Goal: Task Accomplishment & Management: Manage account settings

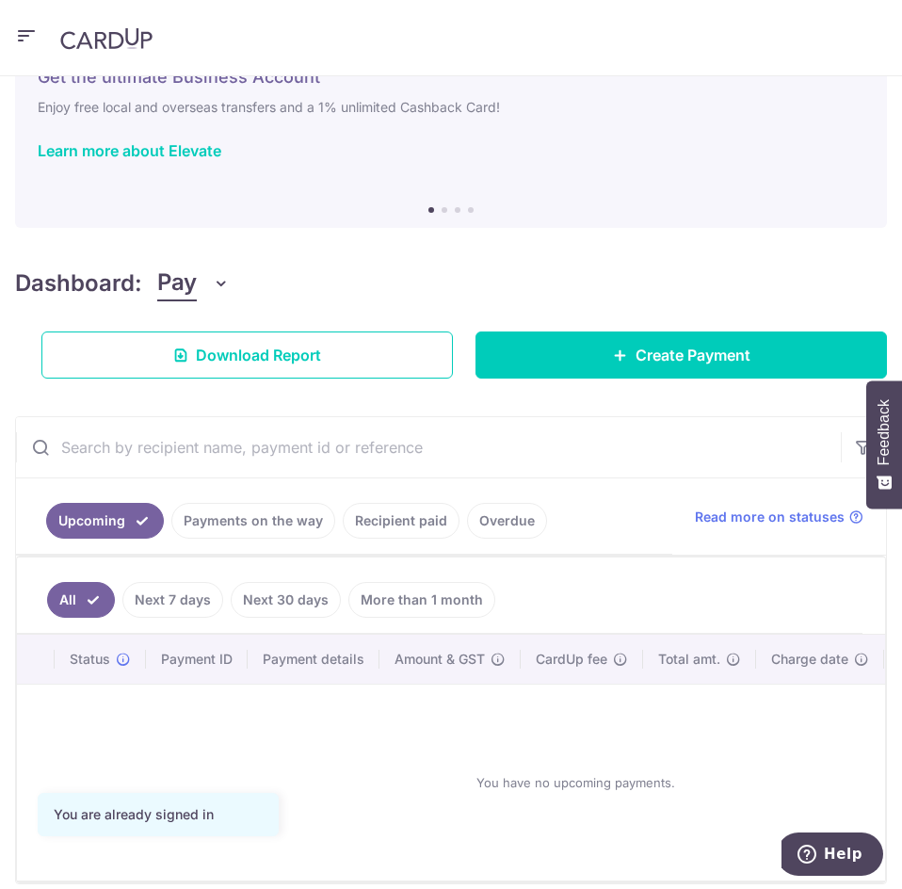
scroll to position [171, 0]
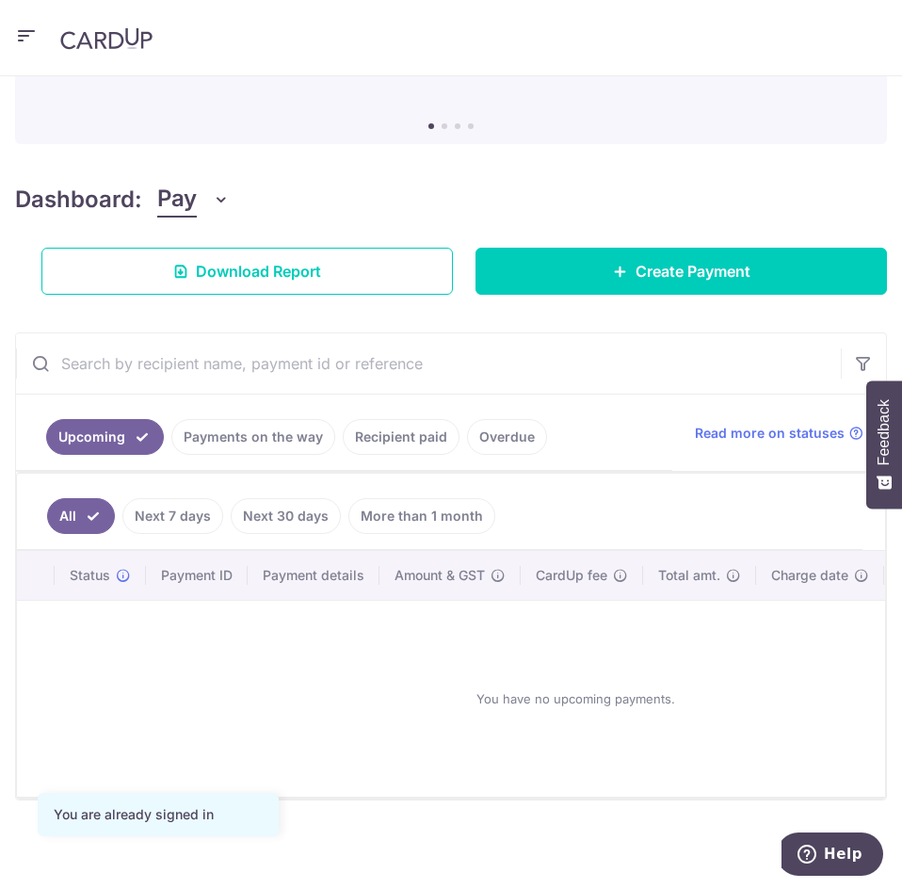
click at [24, 28] on icon "button" at bounding box center [26, 36] width 23 height 24
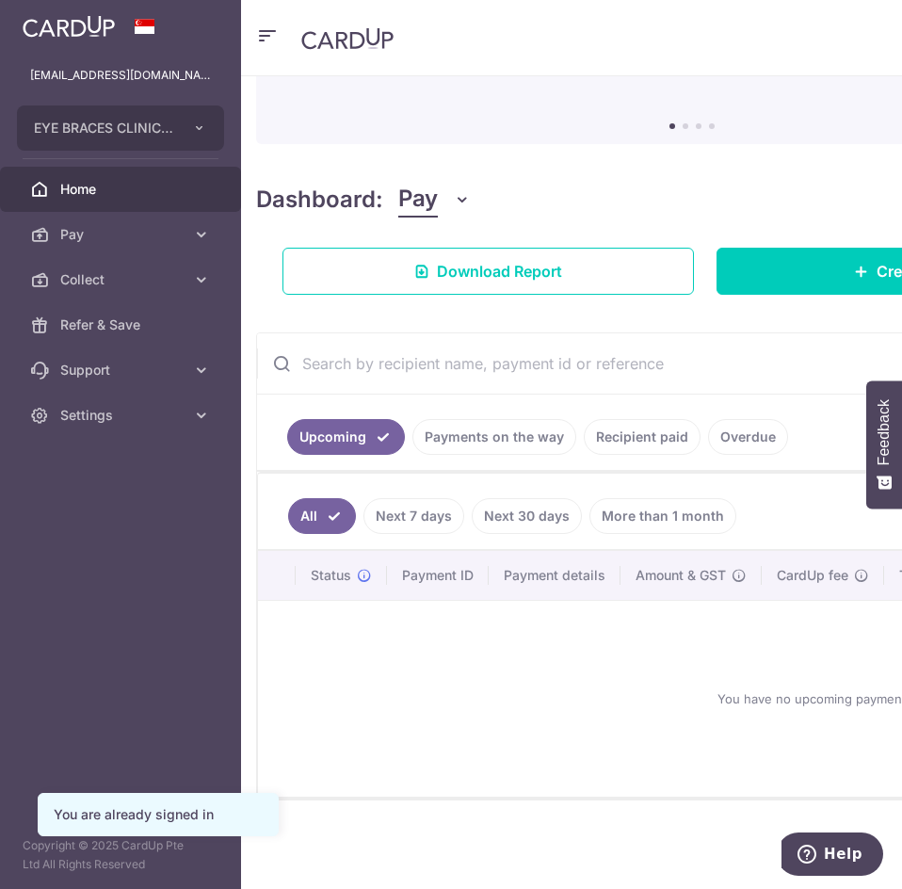
drag, startPoint x: 24, startPoint y: 28, endPoint x: 624, endPoint y: 38, distance: 599.6
click at [624, 38] on header at bounding box center [692, 38] width 902 height 76
click at [202, 269] on link "Collect" at bounding box center [120, 279] width 241 height 45
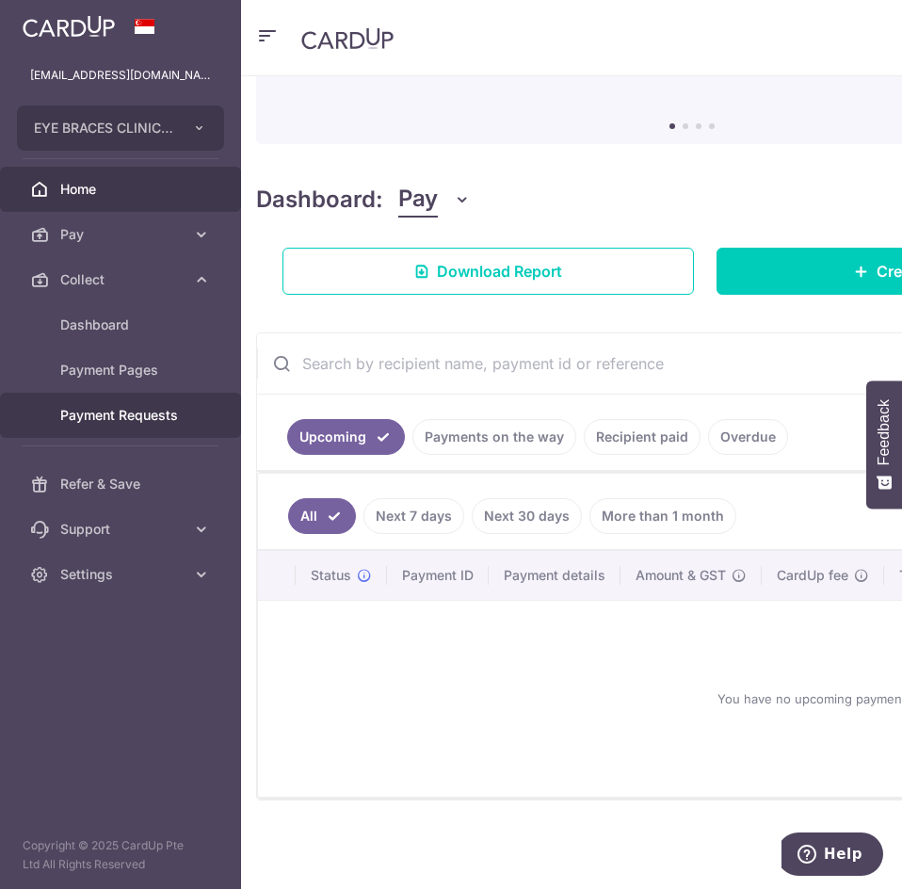
click at [182, 414] on span "Payment Requests" at bounding box center [122, 415] width 124 height 19
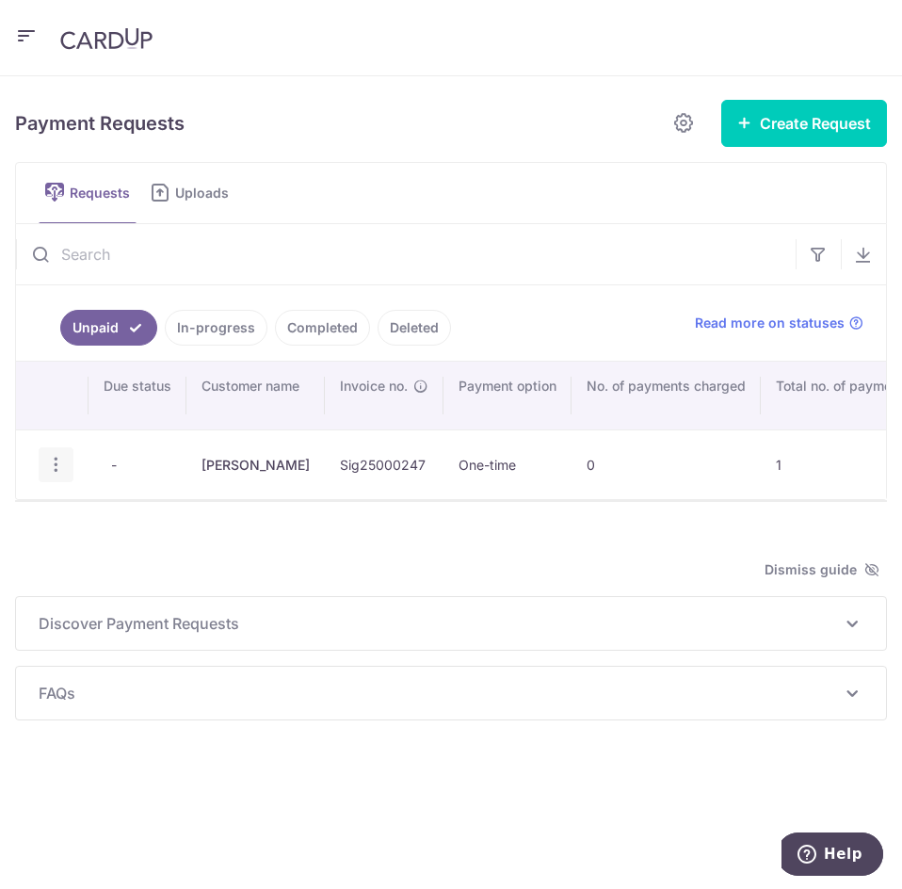
click at [51, 468] on icon "button" at bounding box center [56, 465] width 20 height 20
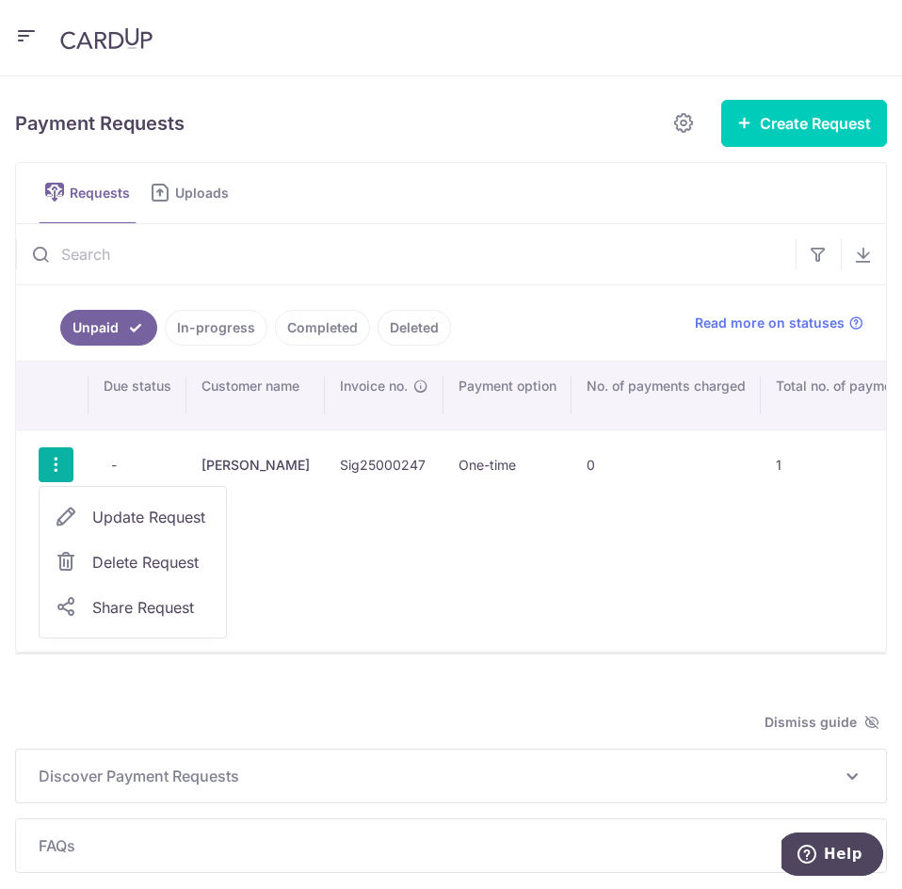
click at [527, 609] on div "Search: Due status Customer name Invoice no. Payment option No. of payments cha…" at bounding box center [451, 506] width 870 height 290
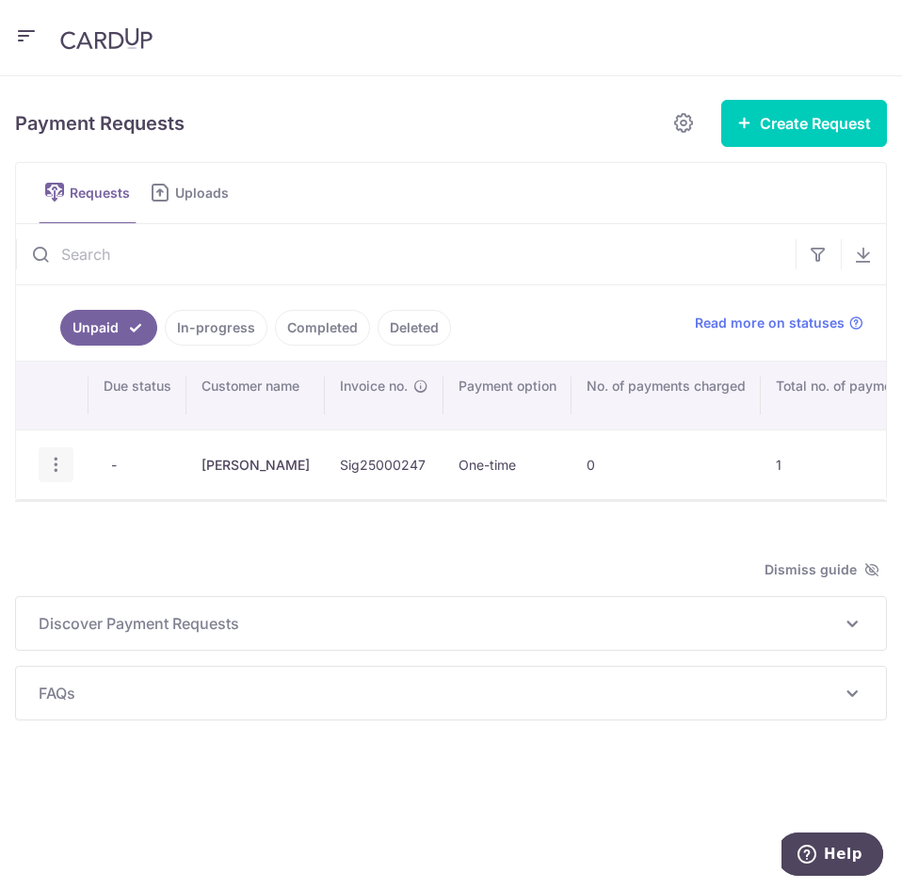
click at [67, 466] on div "Update Request Delete Request Share Request" at bounding box center [56, 464] width 35 height 35
click at [57, 460] on icon "button" at bounding box center [56, 465] width 20 height 20
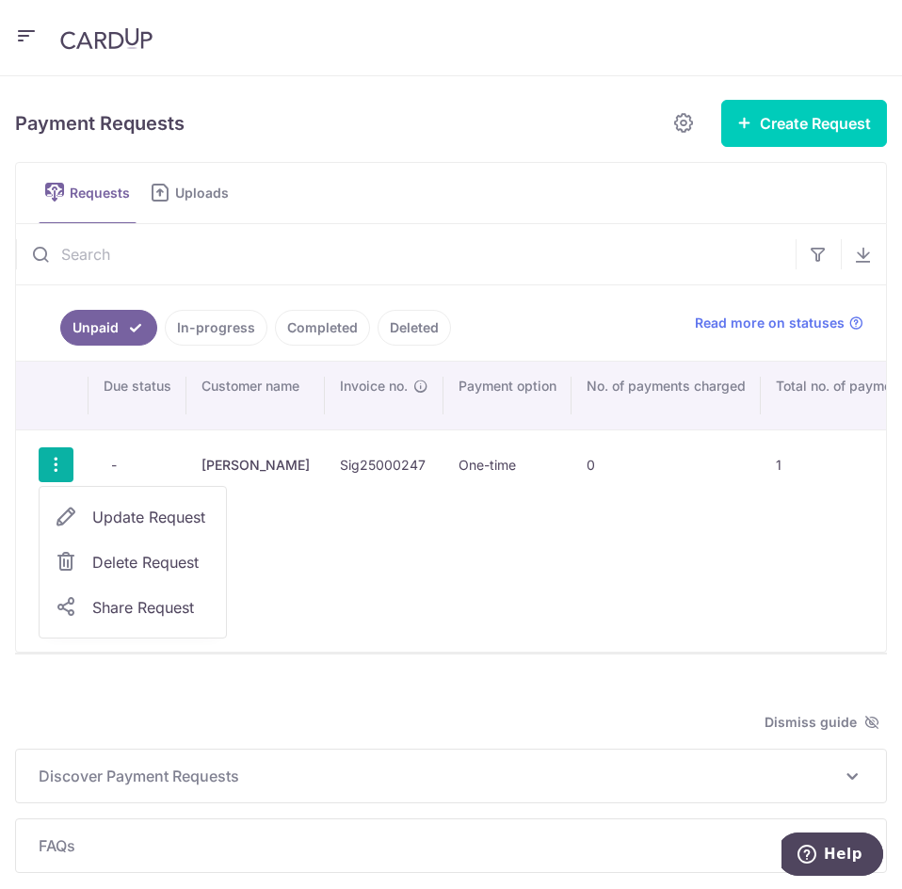
click at [87, 516] on link "Update Request" at bounding box center [133, 516] width 186 height 45
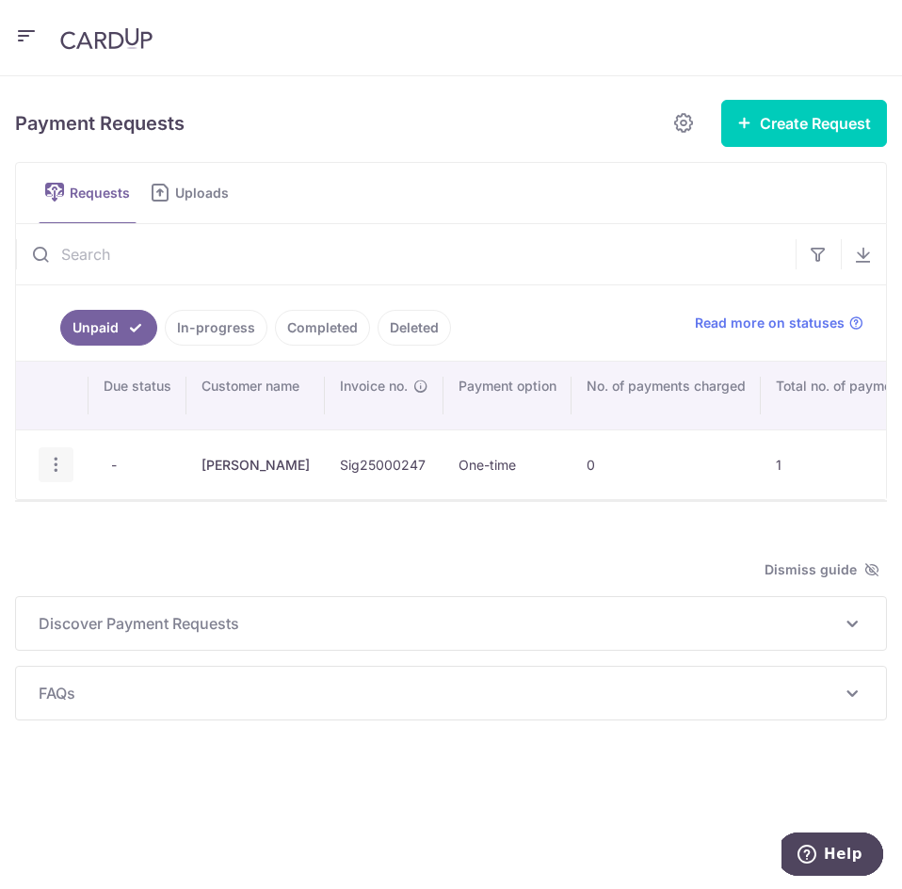
click at [59, 468] on icon "button" at bounding box center [56, 465] width 20 height 20
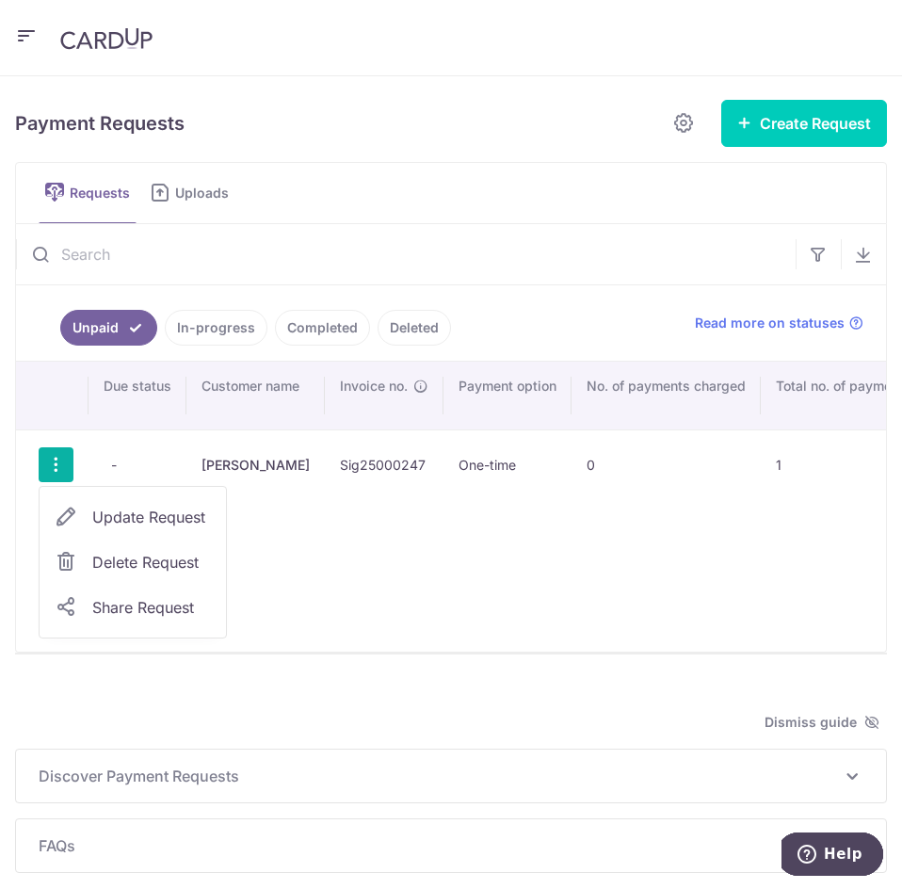
click at [101, 516] on span "Update Request" at bounding box center [151, 516] width 119 height 23
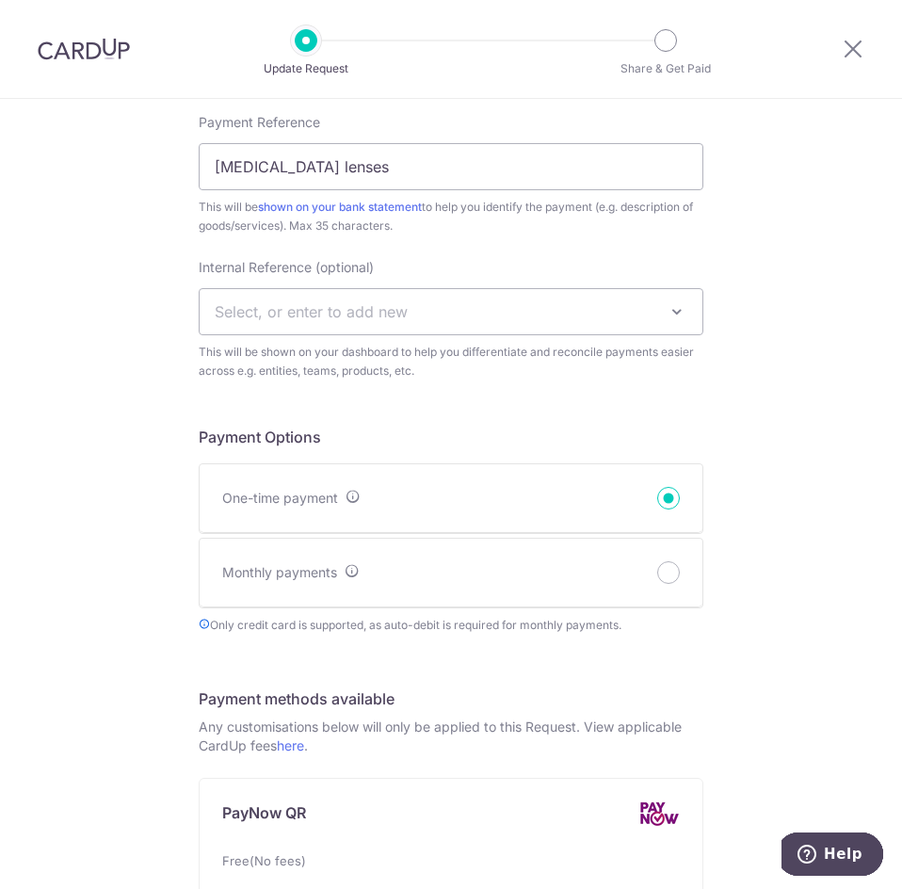
scroll to position [240, 0]
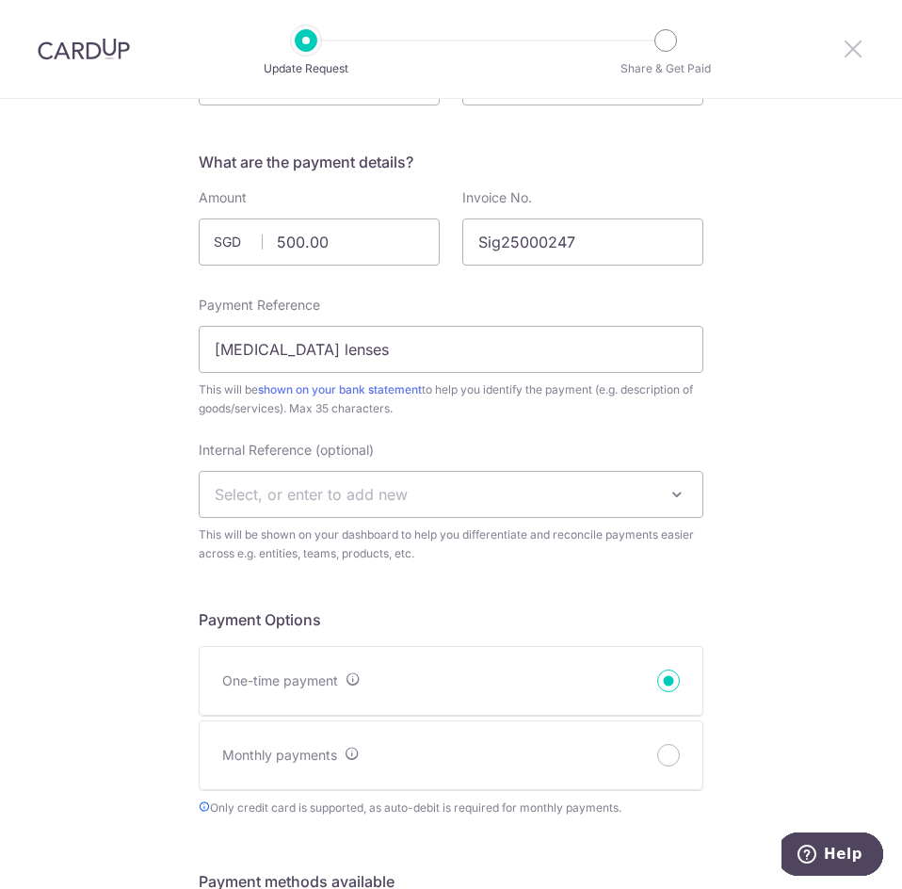
click at [852, 46] on icon at bounding box center [852, 49] width 23 height 24
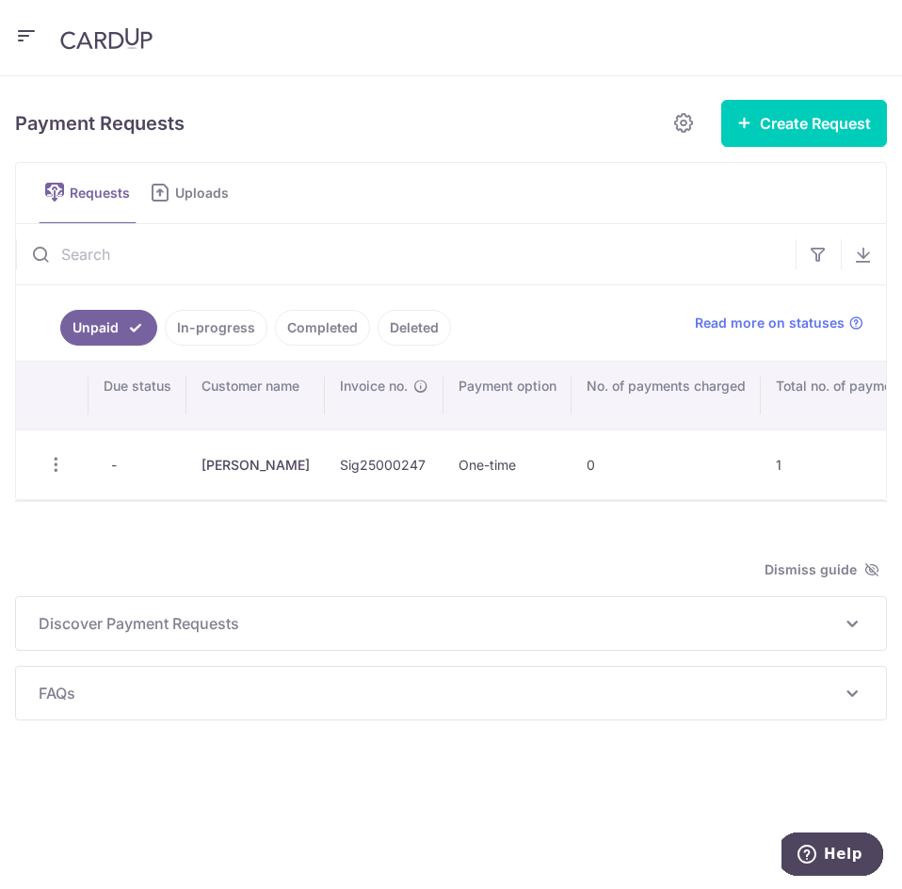
click at [32, 29] on icon "button" at bounding box center [26, 36] width 23 height 24
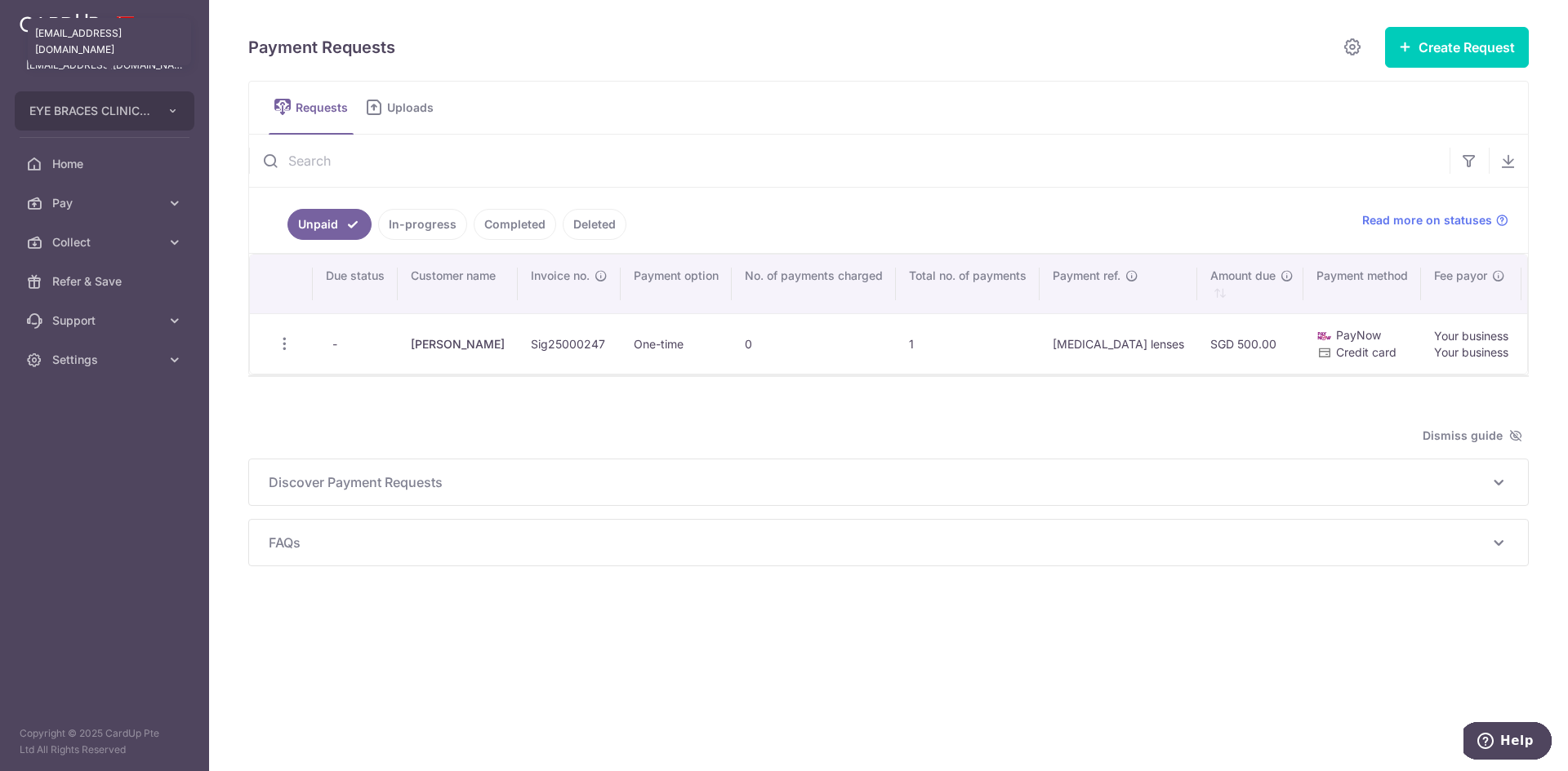
click at [142, 67] on p "[EMAIL_ADDRESS][DOMAIN_NAME]" at bounding box center [104, 65] width 157 height 16
click at [160, 112] on button "EYE BRACES CLINIC PTE. LTD." at bounding box center [104, 110] width 180 height 39
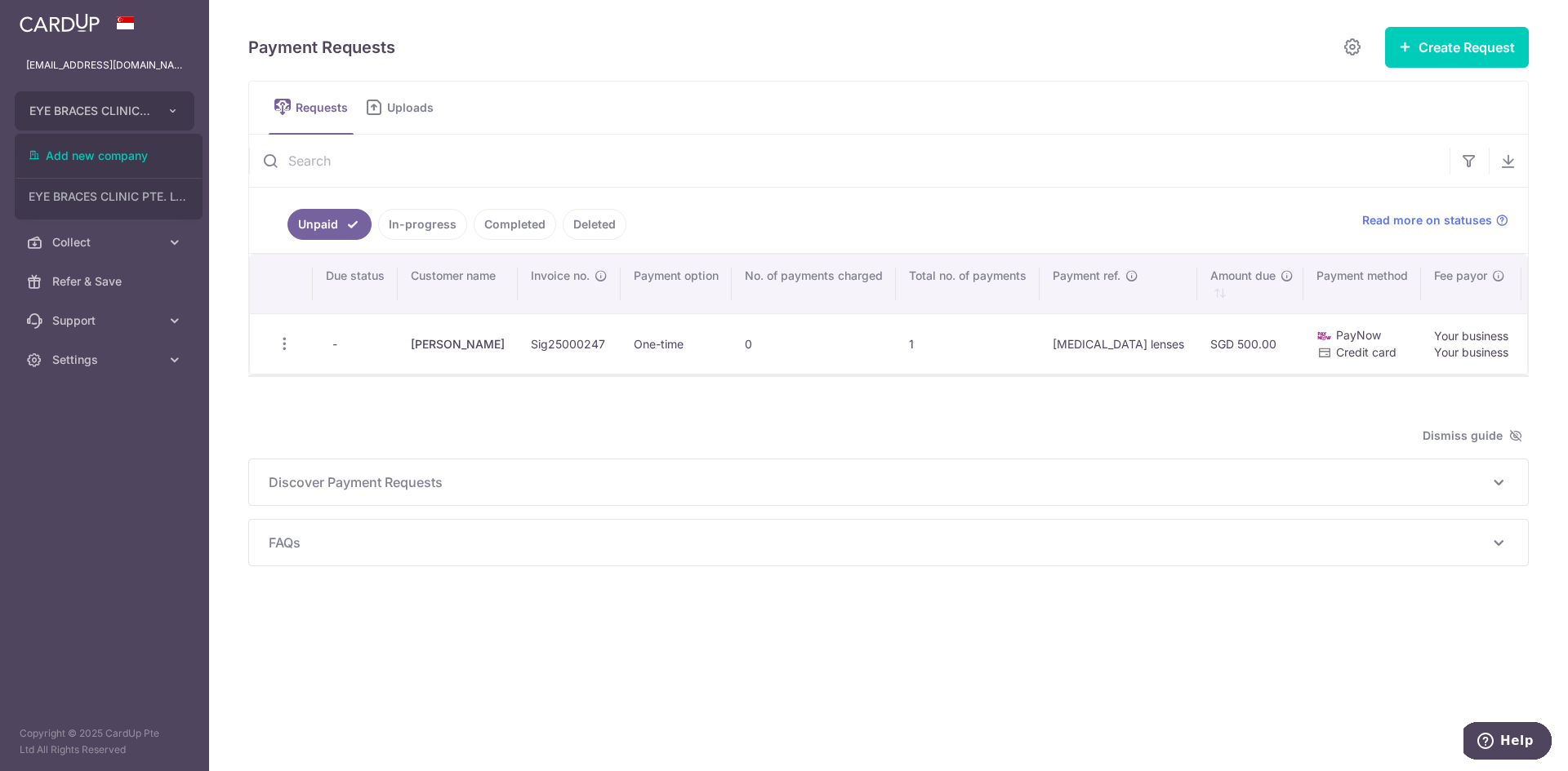
click at [146, 469] on aside "[EMAIL_ADDRESS][DOMAIN_NAME] EYE BRACES CLINIC PTE. LTD. Add new company EYE BR…" at bounding box center [104, 385] width 209 height 771
click at [100, 389] on aside "[EMAIL_ADDRESS][DOMAIN_NAME] EYE BRACES CLINIC PTE. LTD. Add new company EYE BR…" at bounding box center [104, 385] width 209 height 771
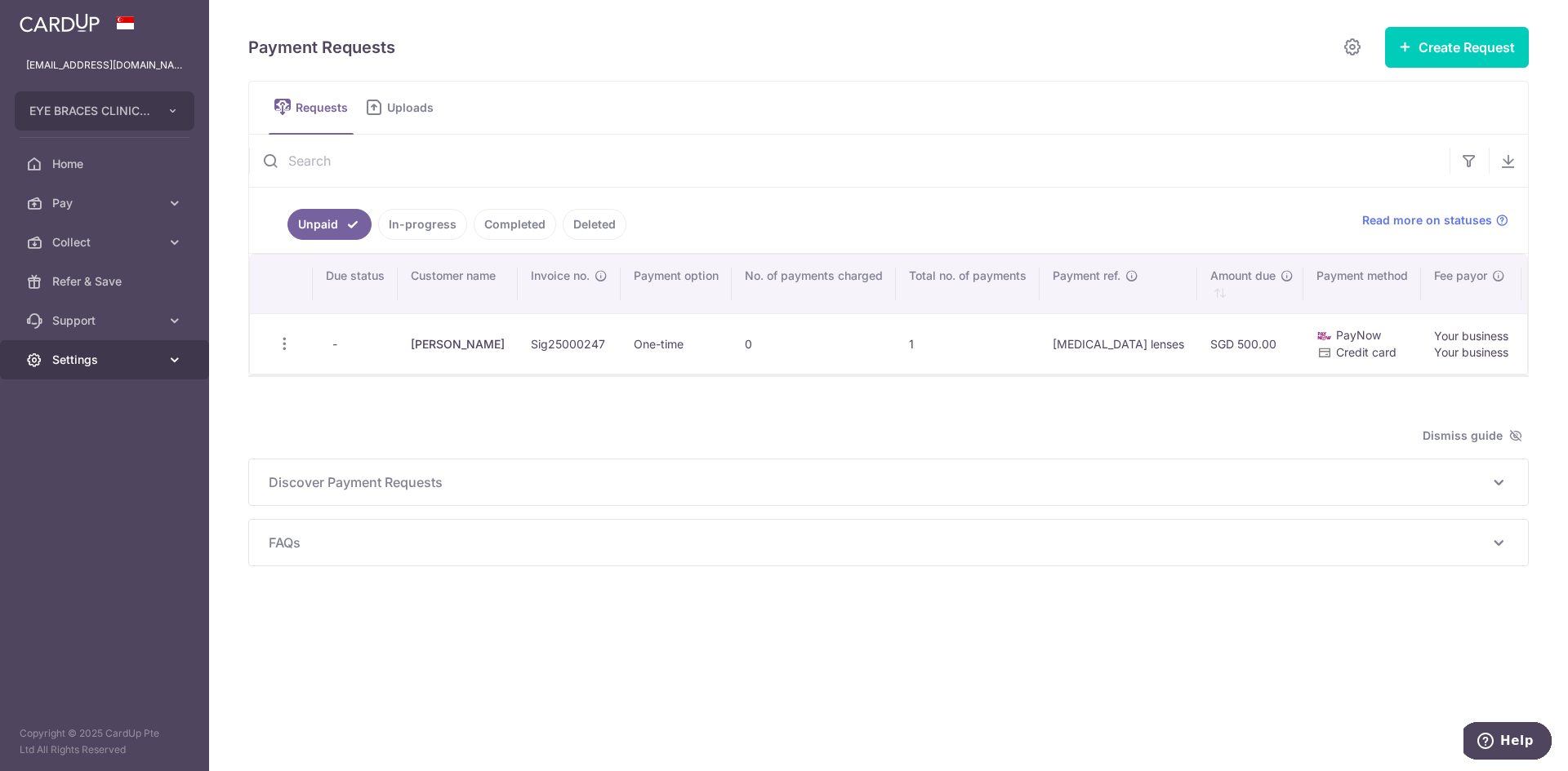
click at [104, 369] on link "Settings" at bounding box center [104, 359] width 209 height 39
click at [87, 436] on span "Logout" at bounding box center [106, 438] width 108 height 16
